Goal: Task Accomplishment & Management: Manage account settings

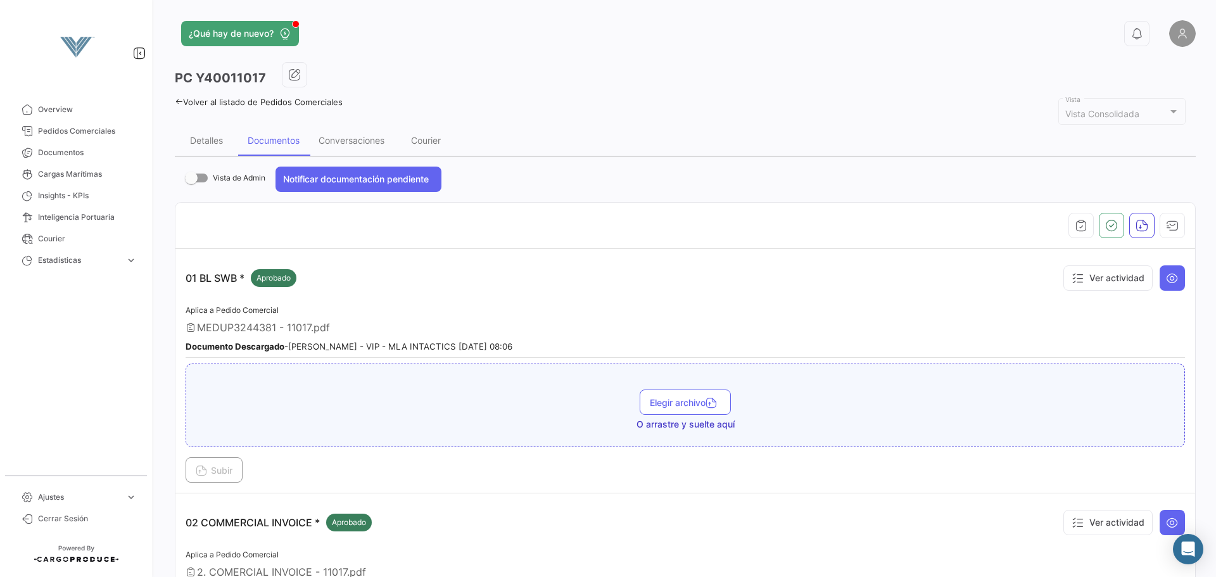
click at [1192, 35] on div "¿Qué hay de nuevo? 0 PC Y40011017 Volver al listado de Pedidos Comerciales Vist…" at bounding box center [685, 288] width 1061 height 577
click at [1163, 30] on link at bounding box center [1179, 33] width 33 height 27
click at [1178, 37] on img at bounding box center [1182, 33] width 27 height 27
click at [94, 514] on span "Cerrar Sesión" at bounding box center [87, 518] width 99 height 11
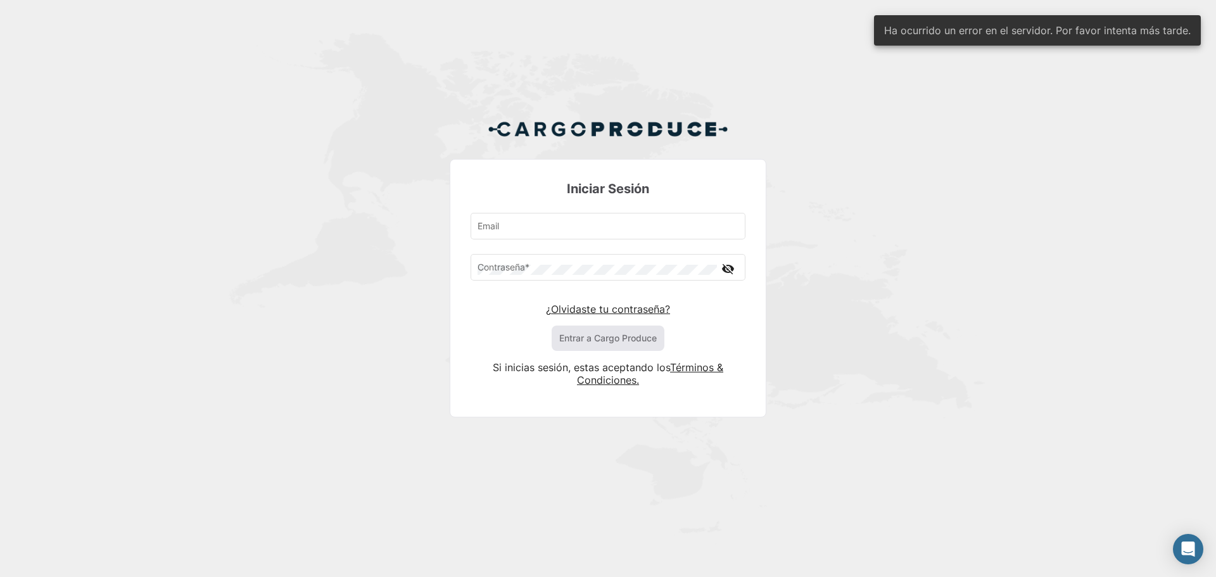
type input "[PERSON_NAME][EMAIL_ADDRESS][PERSON_NAME][DOMAIN_NAME]"
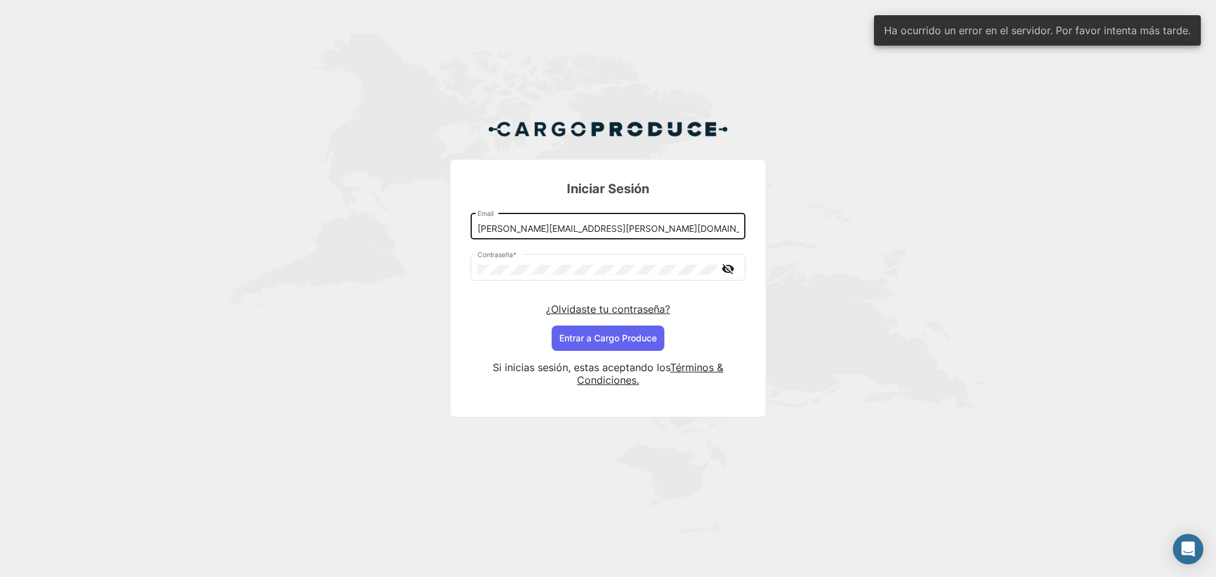
click at [599, 224] on input "[PERSON_NAME][EMAIL_ADDRESS][PERSON_NAME][DOMAIN_NAME]" at bounding box center [609, 229] width 262 height 11
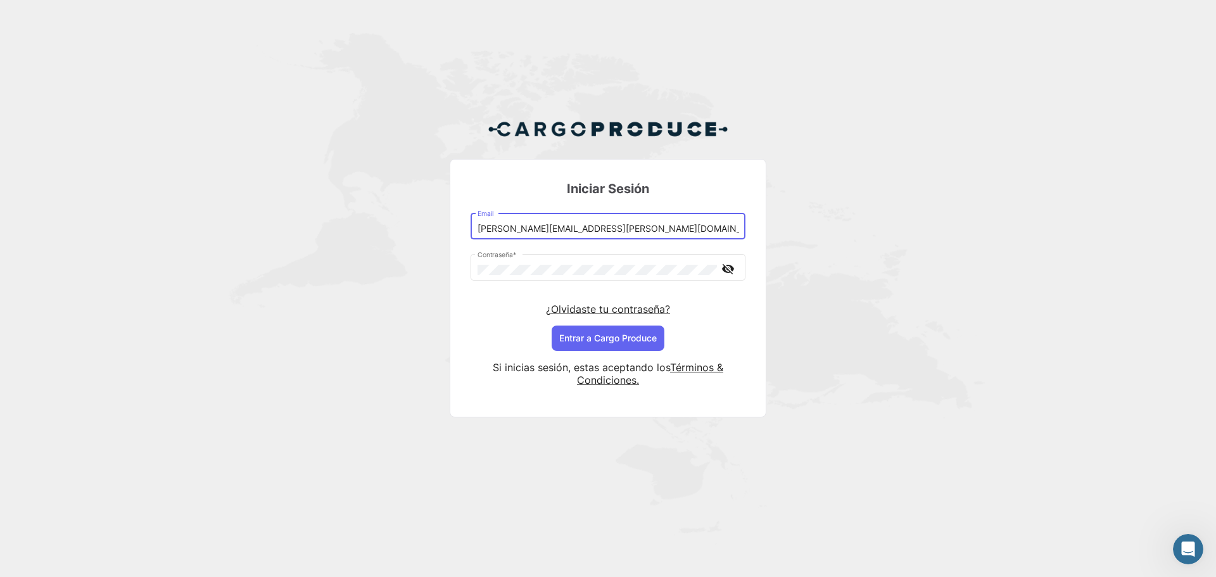
click at [857, 251] on div "Iniciar Sesión [PERSON_NAME][EMAIL_ADDRESS][PERSON_NAME][DOMAIN_NAME] Email Con…" at bounding box center [608, 273] width 1216 height 547
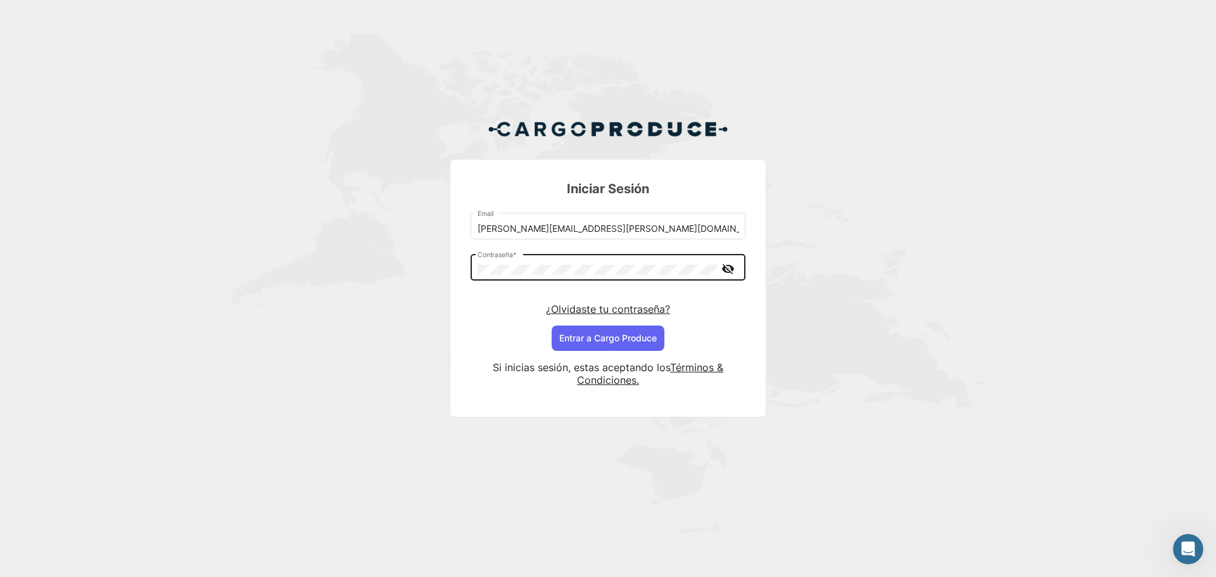
click at [619, 262] on div "Contraseña *" at bounding box center [597, 265] width 239 height 29
click at [614, 339] on button "Entrar a Cargo Produce" at bounding box center [608, 338] width 113 height 25
